Goal: Transaction & Acquisition: Purchase product/service

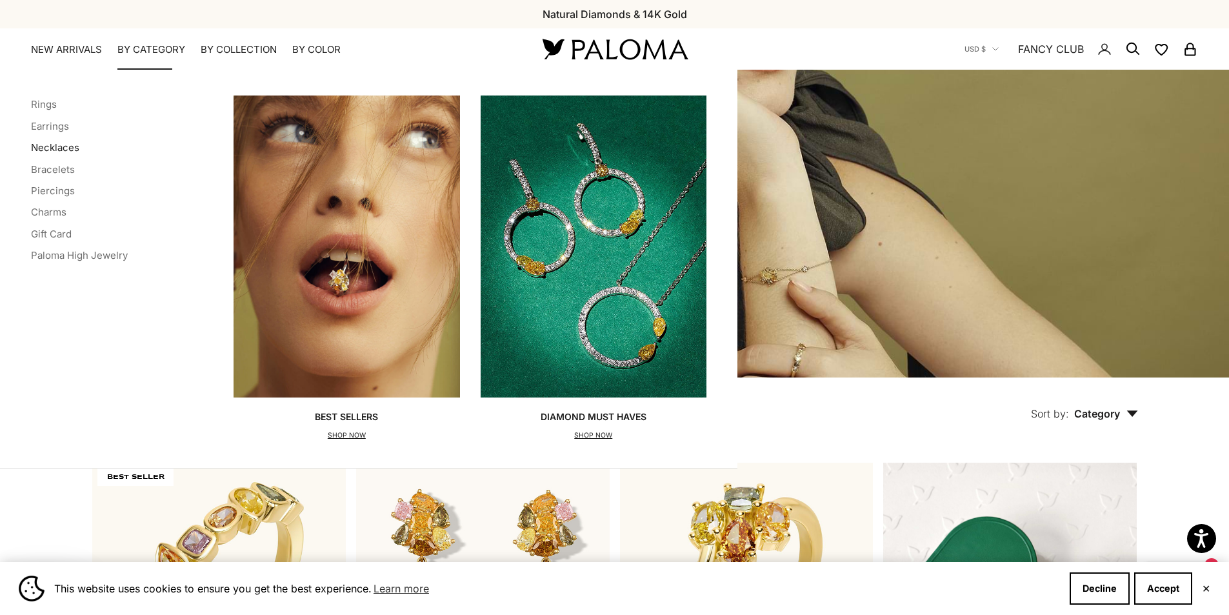
click at [65, 148] on link "Necklaces" at bounding box center [55, 147] width 48 height 12
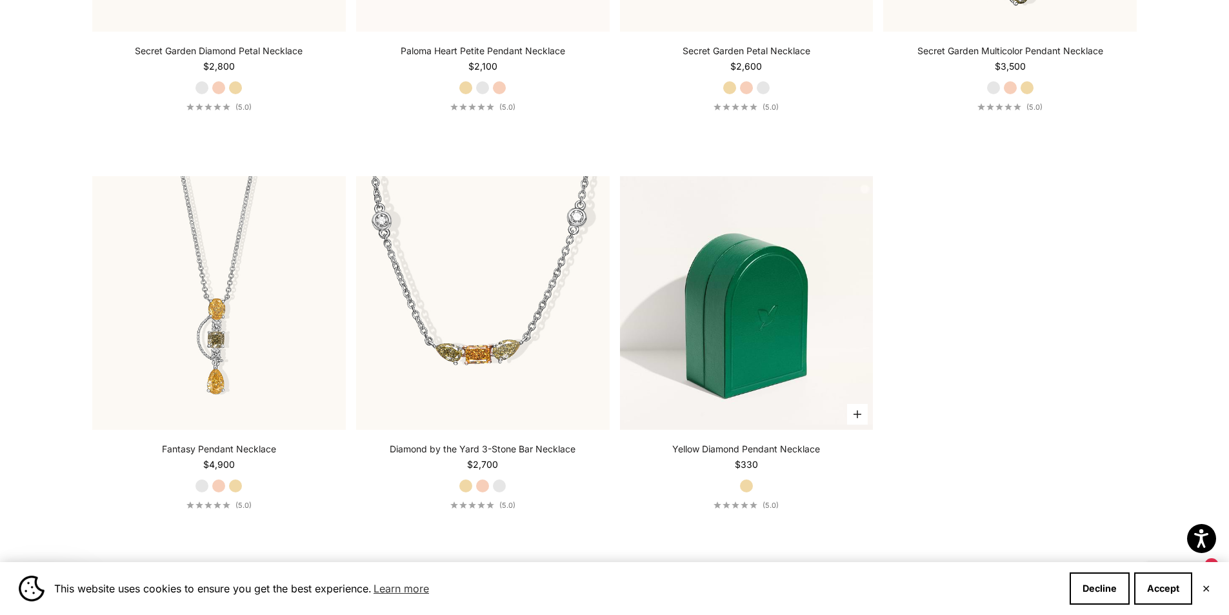
scroll to position [2000, 0]
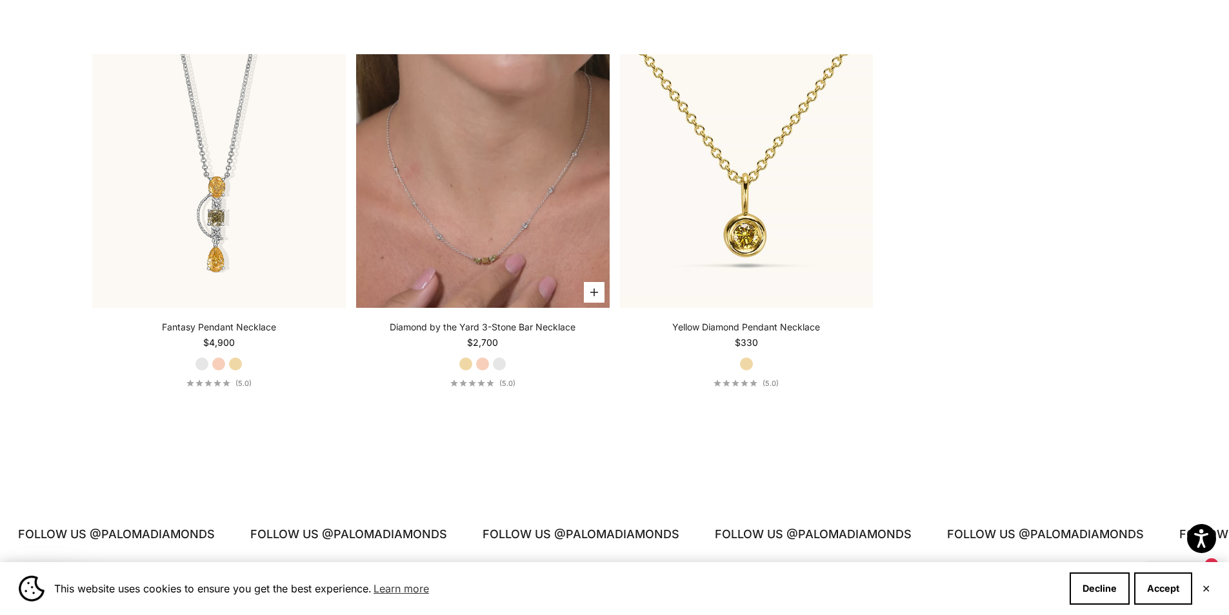
click at [564, 226] on video "#YellowGold\a#RoseGold\a#WhiteGold" at bounding box center [482, 180] width 253 height 253
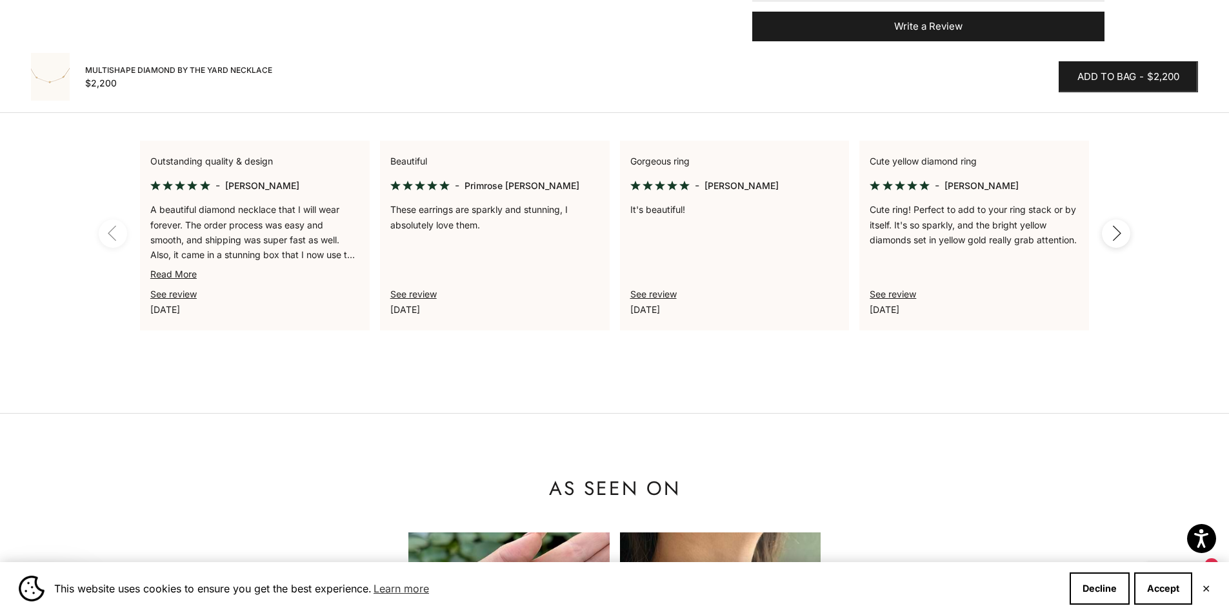
scroll to position [968, 0]
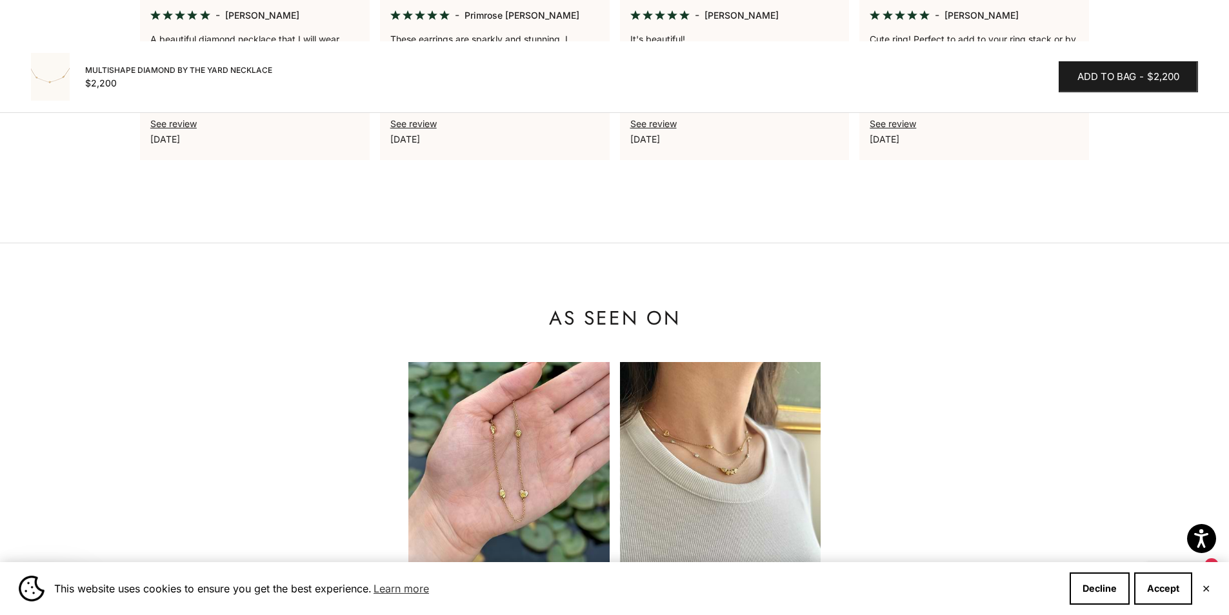
click at [741, 448] on img at bounding box center [720, 462] width 201 height 201
click at [743, 477] on img at bounding box center [720, 462] width 201 height 201
click at [773, 477] on img at bounding box center [720, 462] width 201 height 201
click at [775, 477] on img at bounding box center [720, 462] width 201 height 201
click at [513, 471] on img at bounding box center [508, 462] width 201 height 201
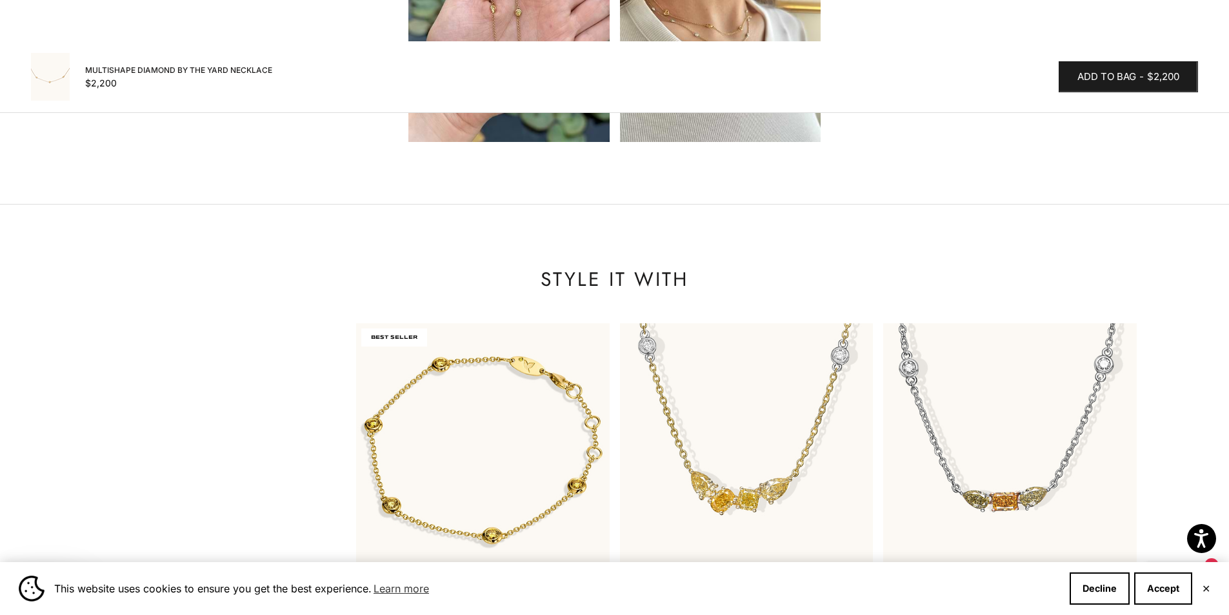
scroll to position [1548, 0]
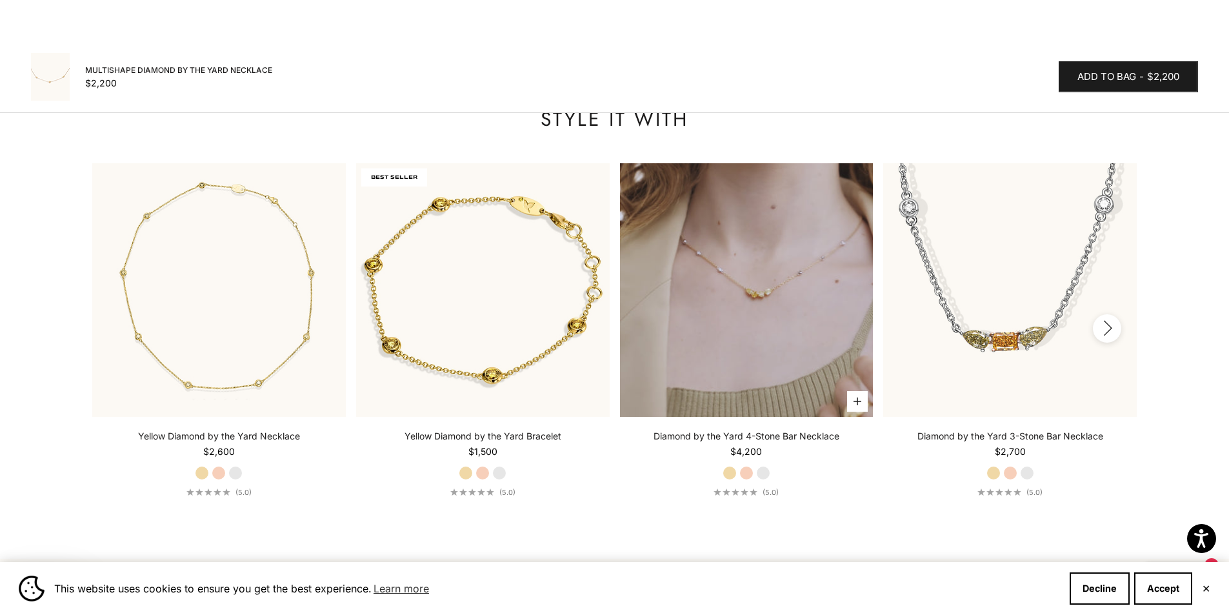
click at [690, 368] on video "#YellowGold\a#RoseGold\a#WhiteGold" at bounding box center [746, 289] width 253 height 253
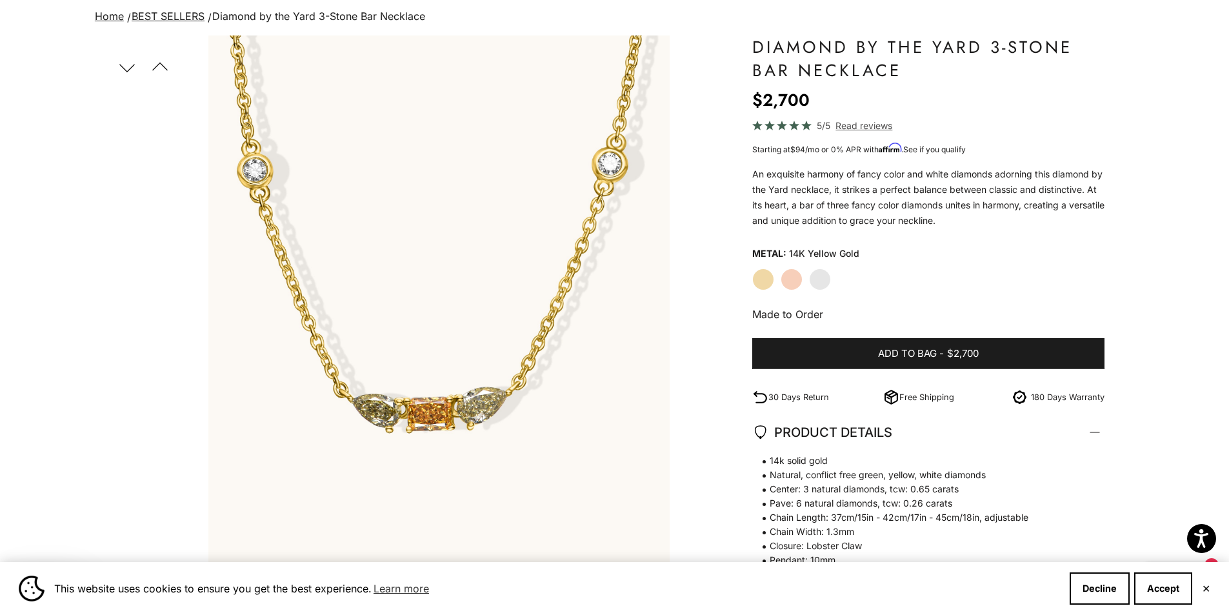
scroll to position [194, 0]
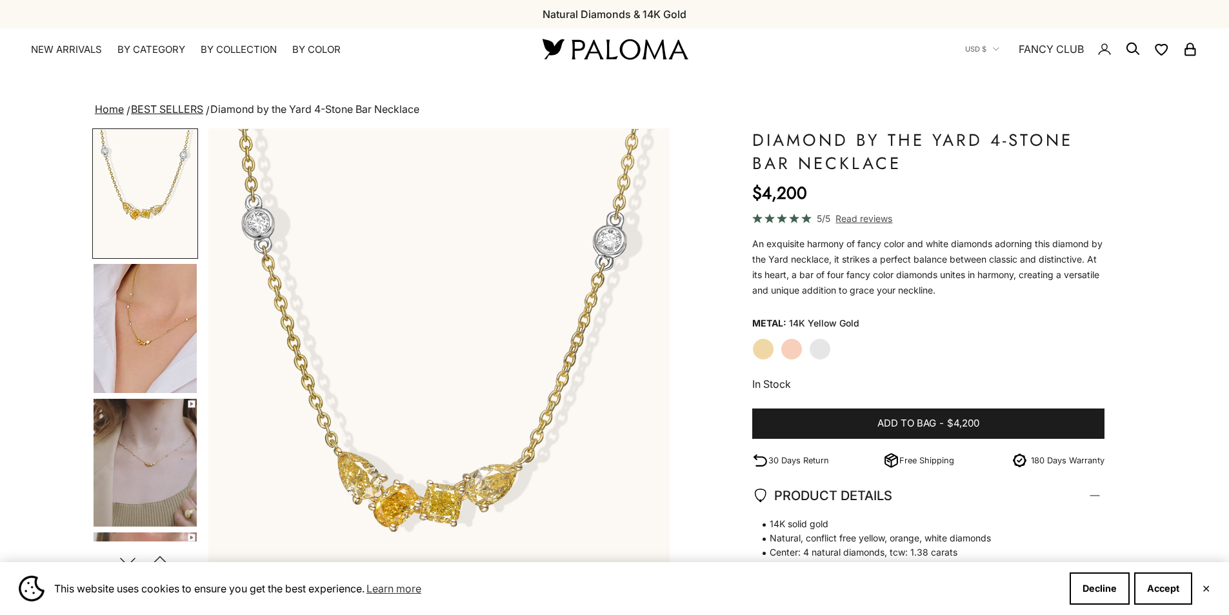
click at [162, 479] on img "Go to item 5" at bounding box center [145, 463] width 103 height 128
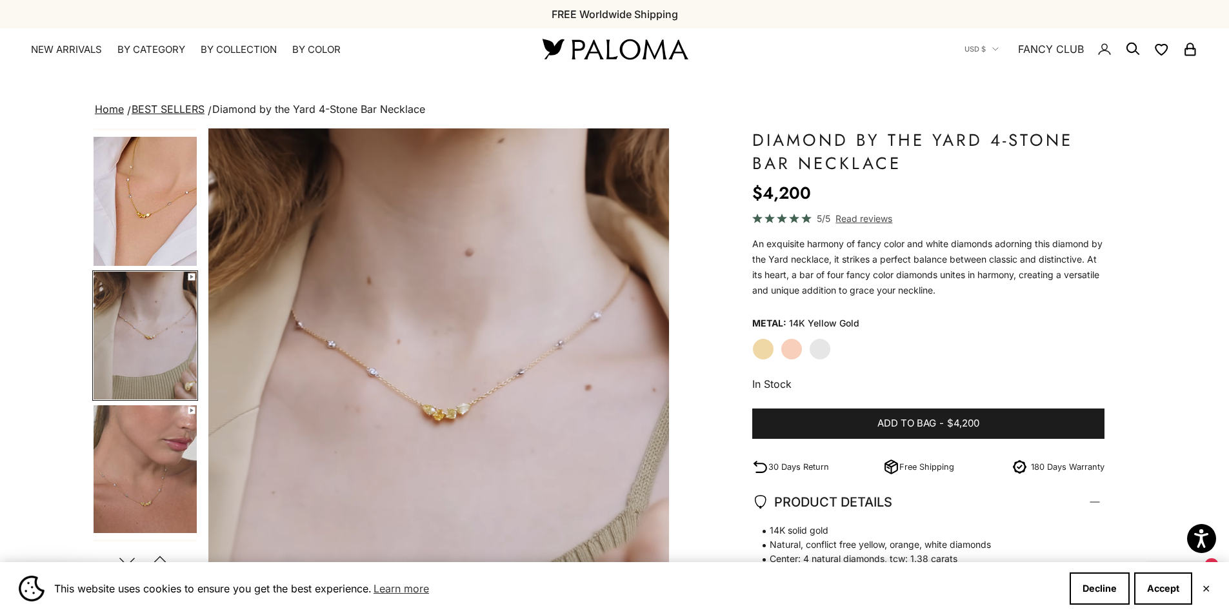
scroll to position [0, 953]
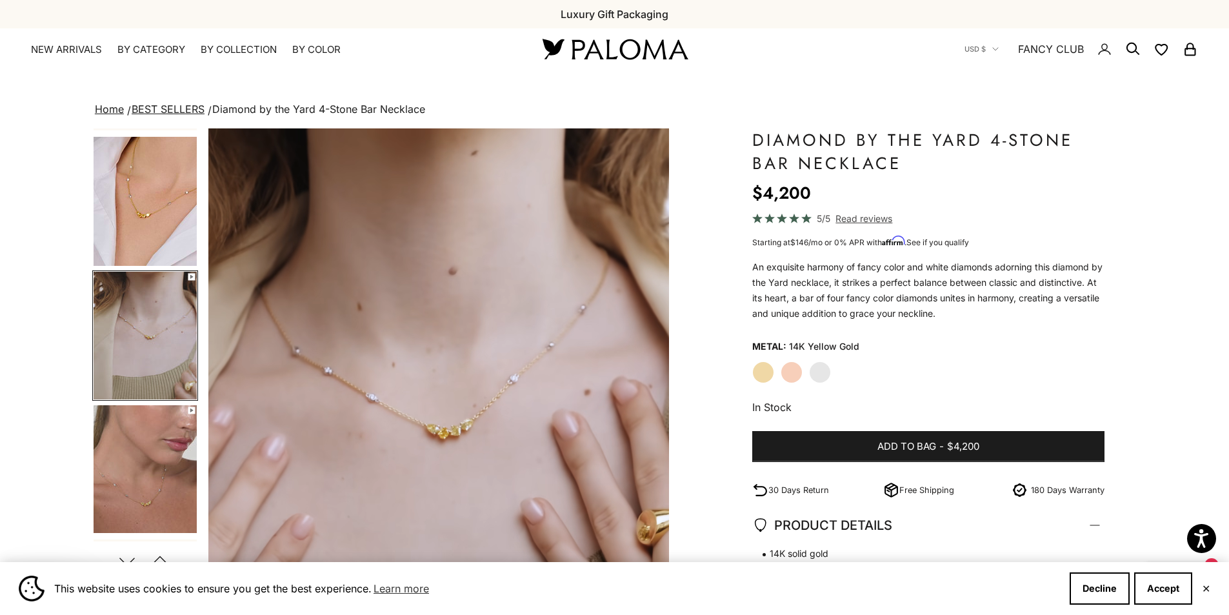
click at [171, 477] on img "Go to item 6" at bounding box center [145, 469] width 103 height 128
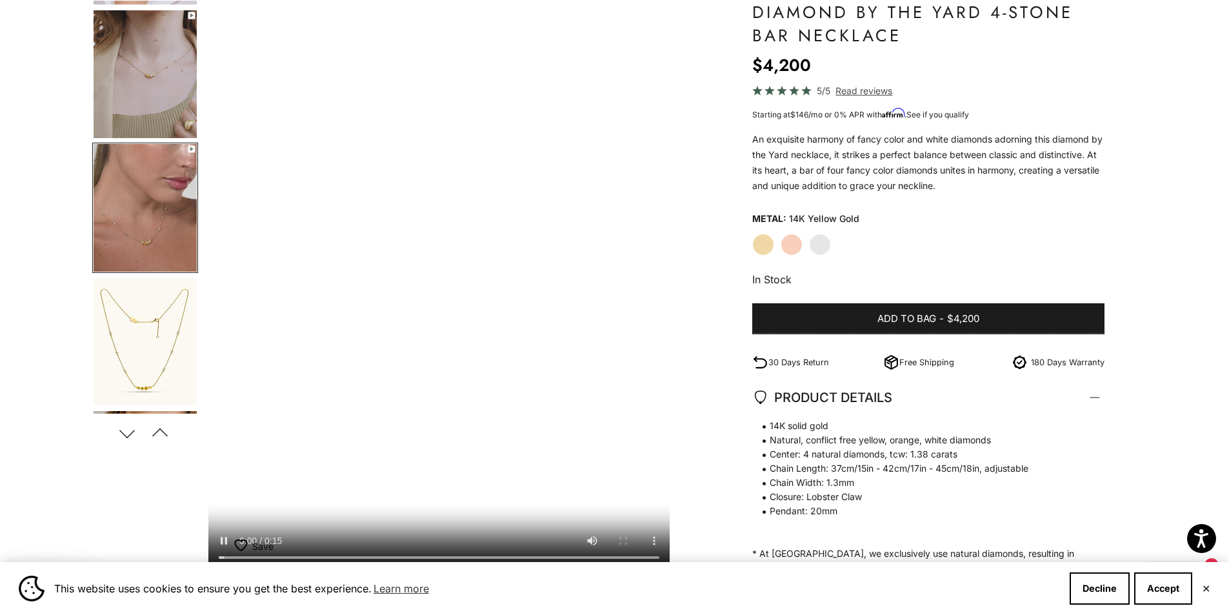
scroll to position [129, 0]
